Goal: Transaction & Acquisition: Book appointment/travel/reservation

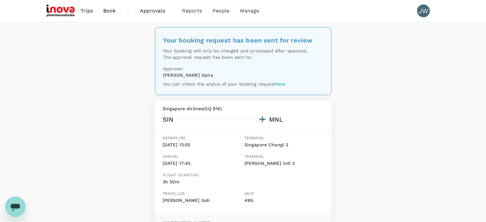
click at [110, 11] on span "Book" at bounding box center [109, 11] width 13 height 8
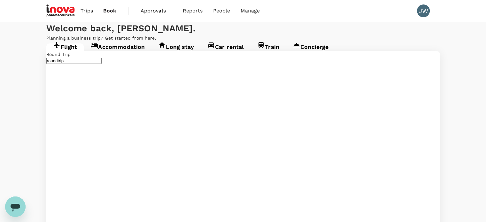
type input "Singapore Changi (SIN)"
type input "[PERSON_NAME] Intl (MNL)"
type input "Singapore Changi (SIN)"
type input "[PERSON_NAME] Intl (MNL)"
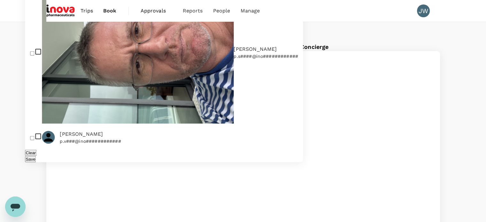
type input "[PERSON_NAME]"
click at [32, 56] on input "checkbox" at bounding box center [32, 53] width 4 height 4
checkbox input "true"
click at [36, 156] on button "Save" at bounding box center [30, 159] width 11 height 6
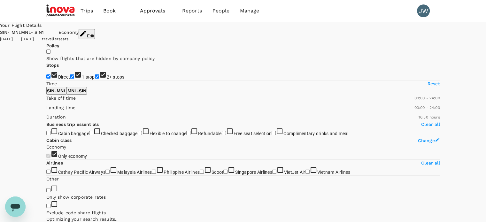
type input "1135"
click at [95, 79] on input "2+ stops" at bounding box center [97, 76] width 4 height 4
checkbox input "false"
click at [70, 79] on input "1 stop" at bounding box center [72, 76] width 4 height 4
checkbox input "false"
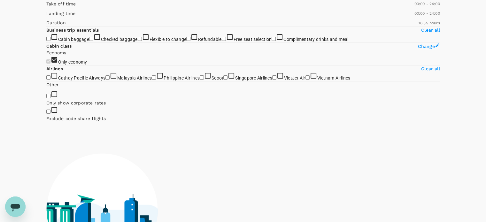
scroll to position [96, 0]
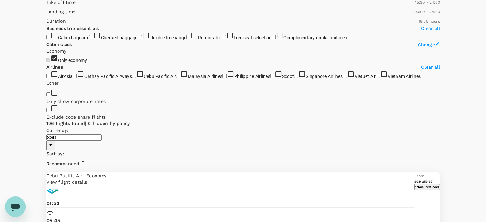
type input "930"
type input "SGD"
type input "720"
drag, startPoint x: 110, startPoint y: 93, endPoint x: 96, endPoint y: 95, distance: 14.5
click at [46, 6] on span at bounding box center [46, 6] width 0 height 0
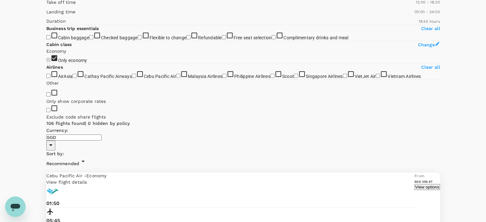
type input "960"
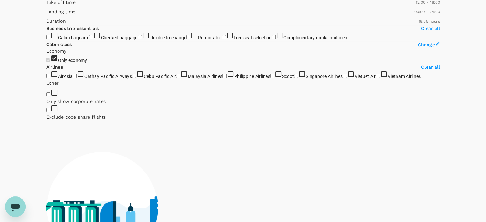
drag, startPoint x: 143, startPoint y: 94, endPoint x: 111, endPoint y: 95, distance: 31.6
click at [46, 6] on span at bounding box center [46, 6] width 0 height 0
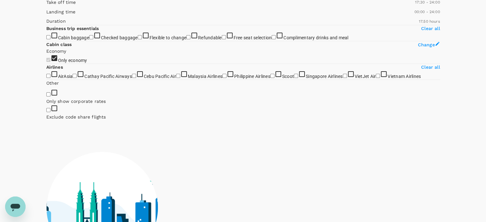
type input "990"
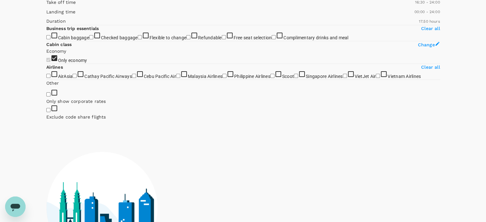
drag, startPoint x: 45, startPoint y: 94, endPoint x: 113, endPoint y: 88, distance: 68.0
click at [46, 6] on span at bounding box center [46, 6] width 0 height 0
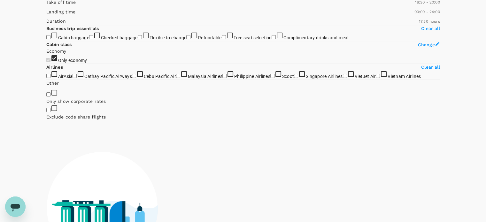
type input "1170"
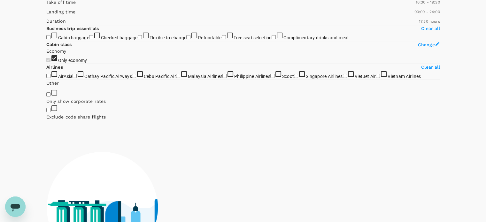
drag, startPoint x: 143, startPoint y: 93, endPoint x: 125, endPoint y: 98, distance: 18.9
click at [46, 6] on span at bounding box center [46, 6] width 0 height 0
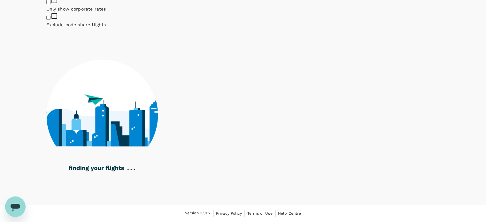
scroll to position [371, 0]
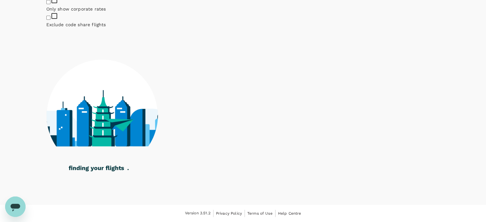
checkbox input "true"
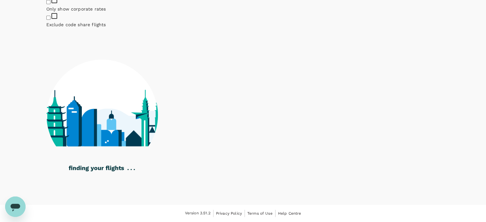
click at [50, 20] on input "Exclude code share flights" at bounding box center [48, 18] width 4 height 4
checkbox input "true"
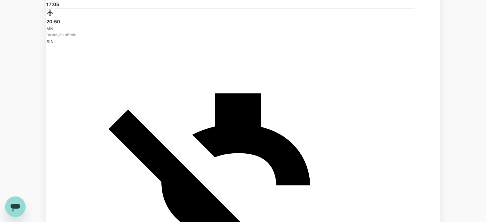
scroll to position [179, 0]
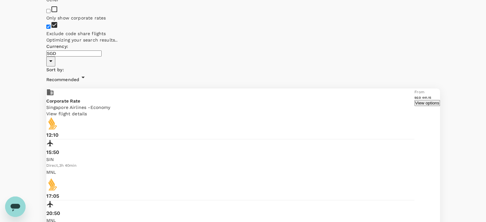
checkbox input "false"
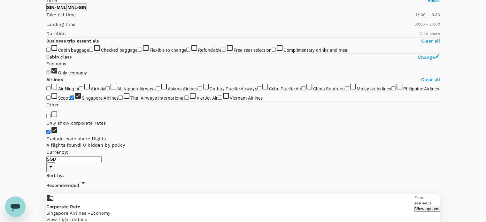
scroll to position [0, 0]
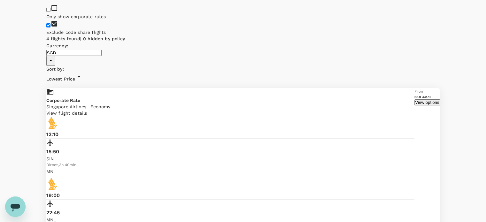
scroll to position [192, 0]
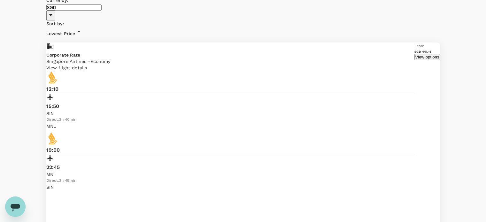
scroll to position [242, 0]
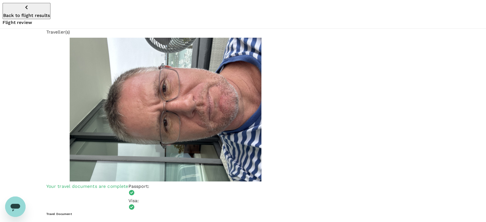
click at [23, 9] on icon "button" at bounding box center [27, 8] width 8 height 8
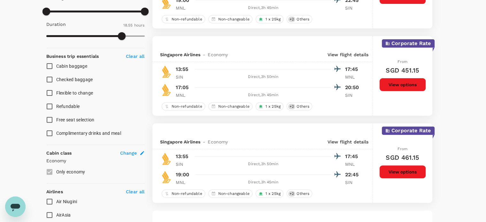
scroll to position [207, 0]
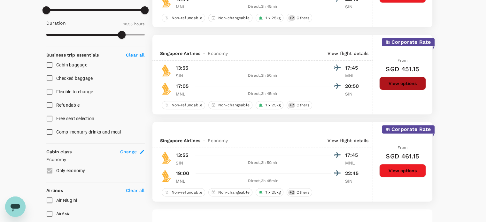
click at [395, 82] on button "View options" at bounding box center [402, 83] width 47 height 13
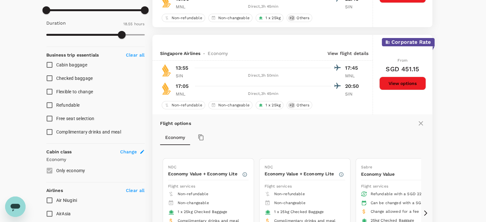
scroll to position [242, 0]
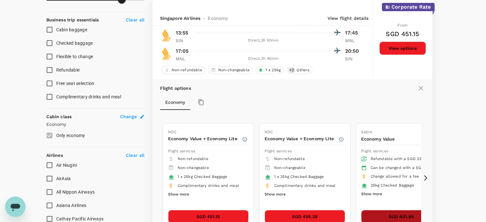
click at [387, 215] on button "SGD 601.95" at bounding box center [401, 216] width 80 height 13
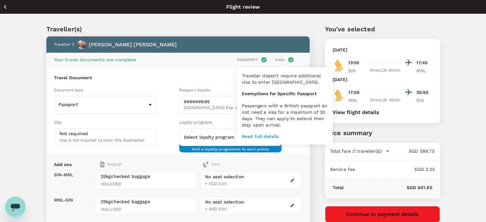
click at [288, 60] on icon at bounding box center [290, 60] width 6 height 6
click at [265, 137] on p "Read full details" at bounding box center [285, 136] width 86 height 6
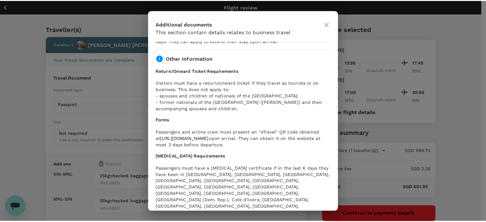
scroll to position [112, 0]
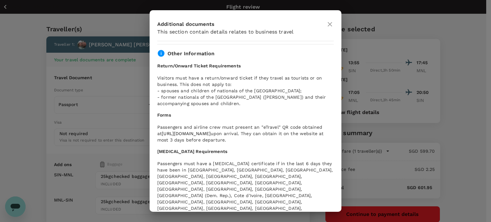
click at [329, 21] on icon at bounding box center [330, 24] width 8 height 8
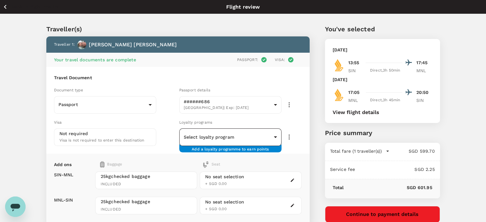
click at [210, 138] on body "Back to flight results Flight review Traveller(s) Traveller 1 : Paul Smith Your…" at bounding box center [243, 154] width 486 height 308
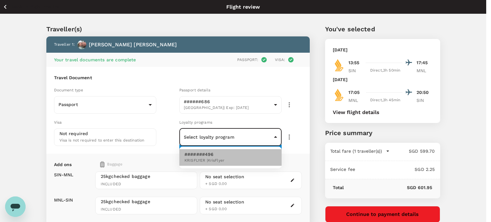
click at [197, 162] on span "KRISFLYER | KrisFlyer" at bounding box center [204, 160] width 40 height 6
type input "9649831f-8b34-4fc1-af42-e0fe24eac30b"
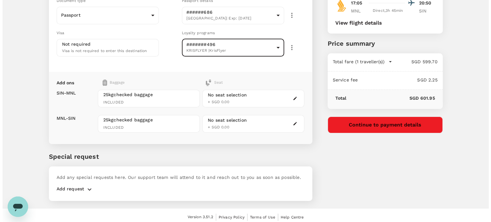
scroll to position [92, 0]
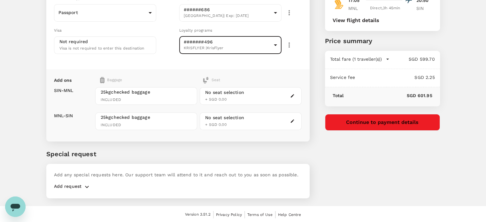
click at [228, 92] on div "No seat selection" at bounding box center [224, 92] width 39 height 7
click at [294, 95] on icon "button" at bounding box center [292, 96] width 4 height 4
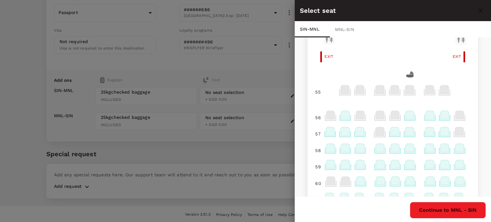
scroll to position [383, 0]
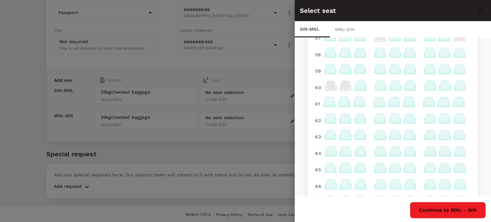
click at [376, 56] on icon at bounding box center [380, 52] width 9 height 8
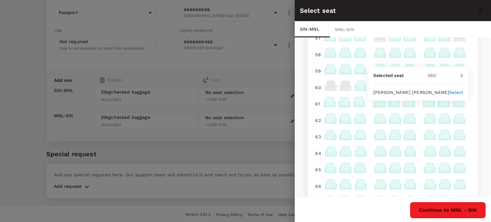
click at [453, 92] on p "Select" at bounding box center [456, 92] width 14 height 6
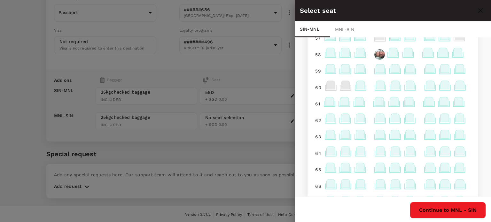
click at [446, 209] on button "Continue to MNL - SIN" at bounding box center [447, 210] width 76 height 17
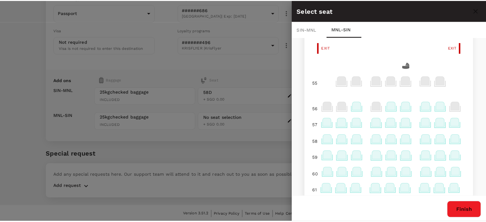
scroll to position [287, 0]
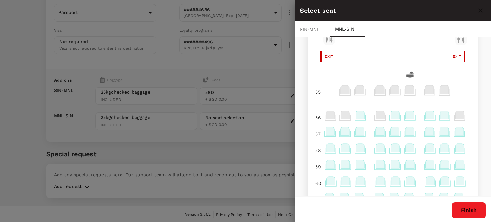
click at [407, 168] on icon at bounding box center [409, 164] width 9 height 8
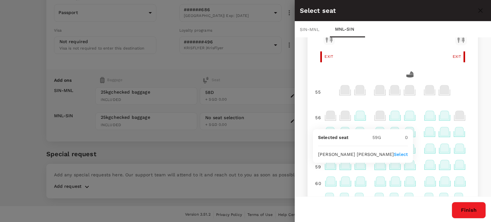
click at [405, 155] on p "Select" at bounding box center [400, 154] width 14 height 6
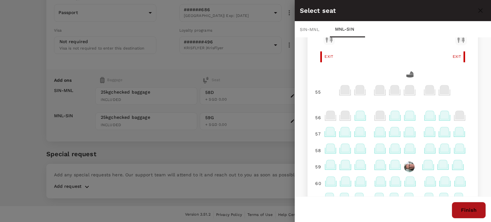
click at [468, 210] on button "Finish" at bounding box center [468, 210] width 34 height 17
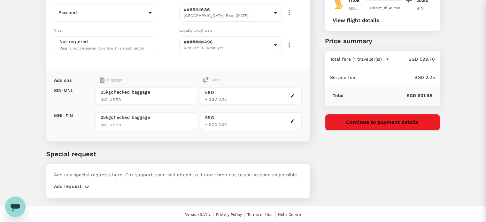
scroll to position [0, 0]
click at [75, 185] on p "Add request" at bounding box center [68, 187] width 28 height 8
click at [88, 183] on icon "button" at bounding box center [87, 187] width 8 height 8
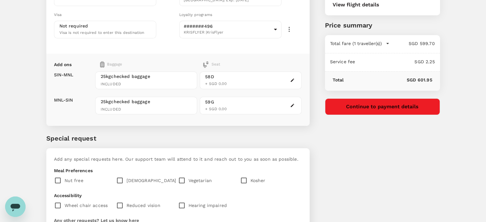
scroll to position [188, 0]
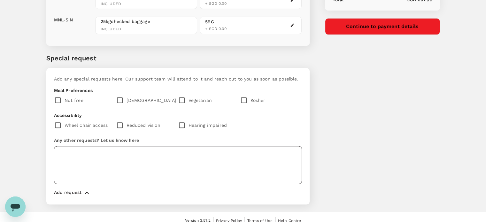
click at [104, 157] on textarea at bounding box center [178, 165] width 248 height 38
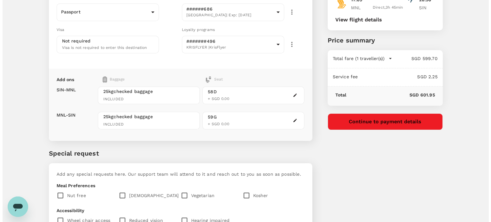
scroll to position [96, 0]
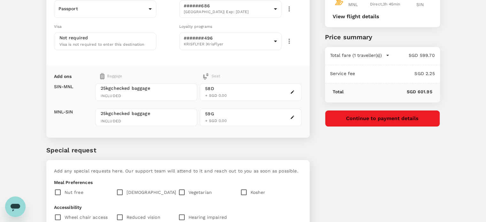
type textarea "Aisle seat please."
click at [380, 119] on button "Continue to payment details" at bounding box center [382, 118] width 115 height 17
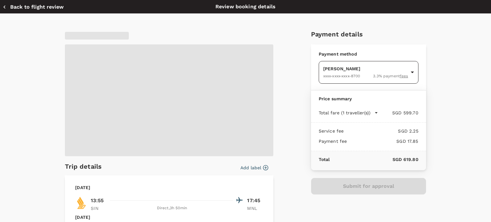
click at [372, 71] on body "Back to flight results Flight review Traveller(s) Traveller 1 : Paul Smith Your…" at bounding box center [245, 112] width 491 height 417
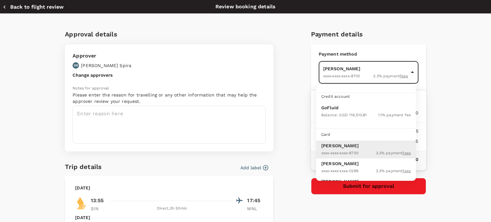
click at [336, 110] on p "GoFluid" at bounding box center [365, 107] width 89 height 6
type input "9e677c2c-1b51-4fb9-8b8e-e61d94c42ce6"
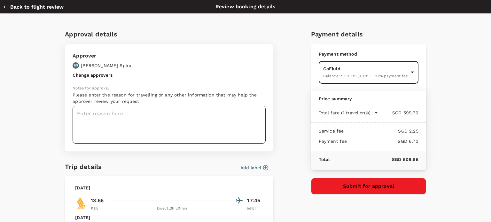
click at [97, 113] on textarea at bounding box center [168, 125] width 193 height 38
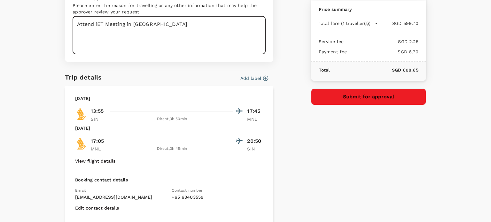
scroll to position [96, 0]
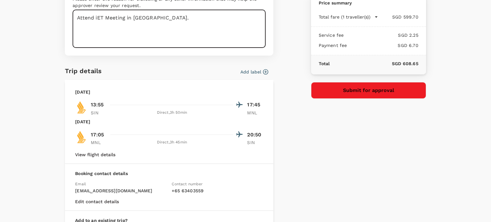
type textarea "Attend iET Meeting in Manila."
click at [373, 89] on button "Submit for approval" at bounding box center [368, 90] width 115 height 17
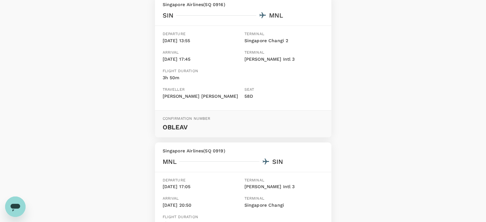
scroll to position [117, 0]
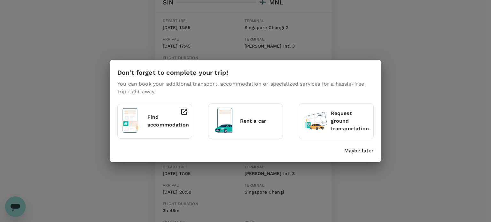
click at [485, 141] on html "Trips Book Approvals 0 Reports People Manage JW Your booking request has been s…" at bounding box center [245, 106] width 491 height 447
click at [361, 153] on p "Maybe later" at bounding box center [358, 151] width 29 height 8
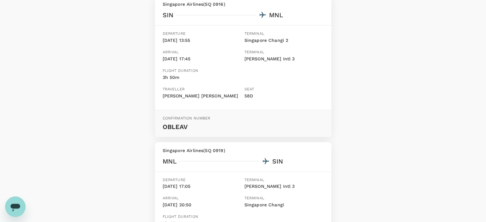
scroll to position [200, 0]
